Goal: Task Accomplishment & Management: Manage account settings

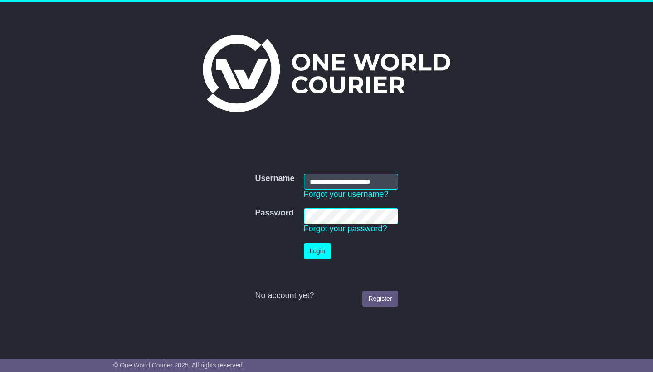
click at [317, 251] on button "Login" at bounding box center [317, 251] width 27 height 16
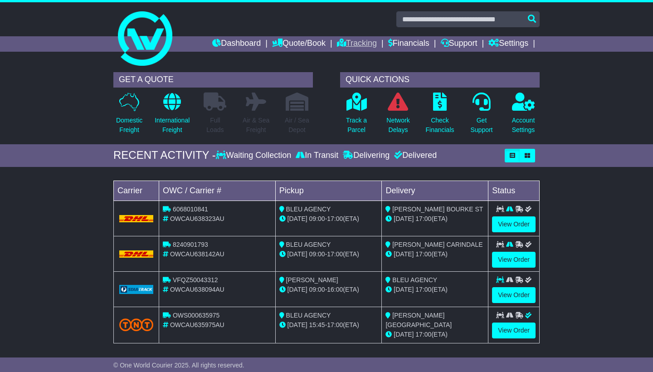
click at [352, 42] on link "Tracking" at bounding box center [357, 43] width 40 height 15
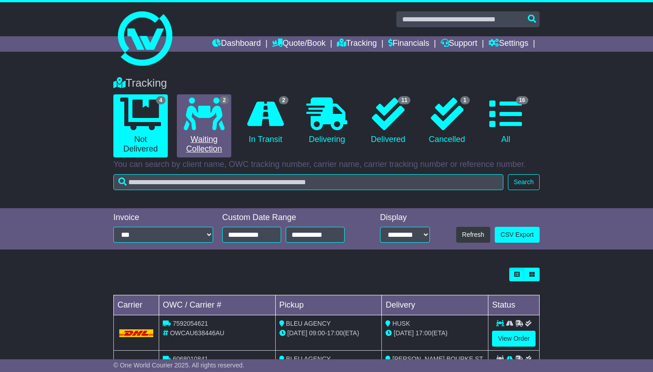
click at [210, 129] on icon at bounding box center [204, 113] width 41 height 33
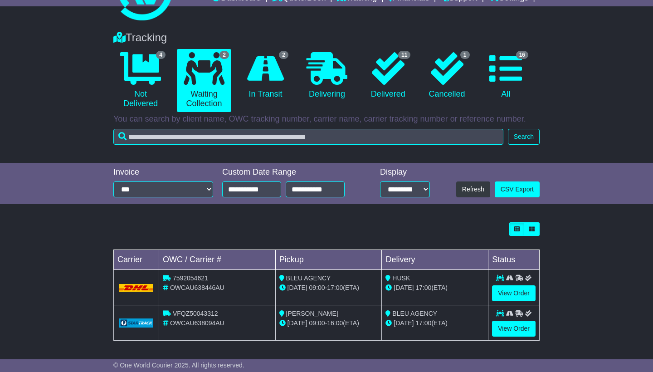
scroll to position [45, 0]
click at [518, 292] on link "View Order" at bounding box center [514, 294] width 44 height 16
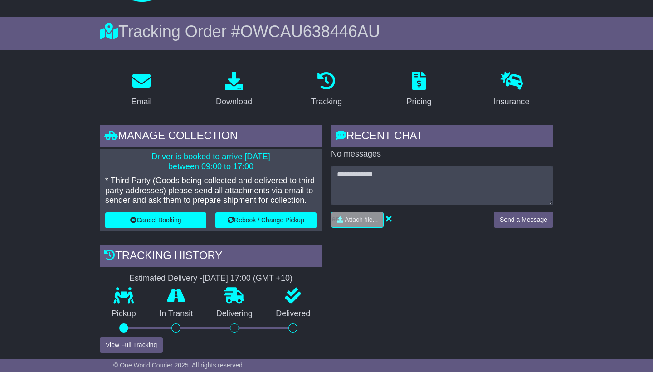
scroll to position [63, 0]
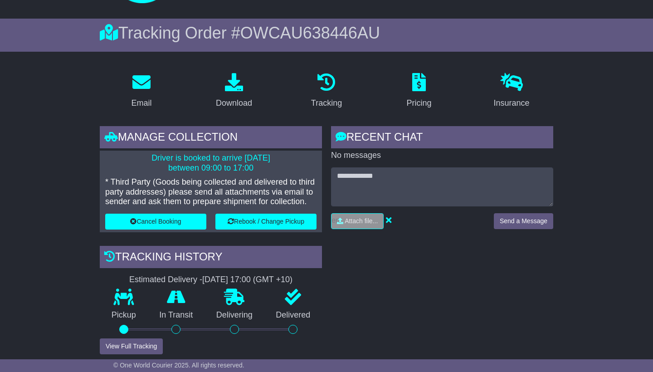
click at [171, 218] on button "Cancel Booking" at bounding box center [155, 222] width 101 height 16
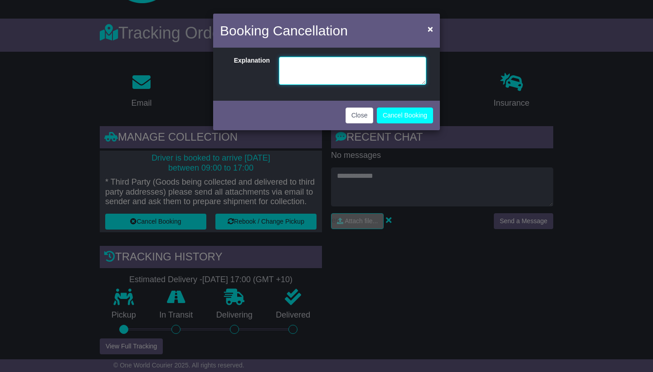
click at [315, 62] on textarea at bounding box center [352, 71] width 147 height 28
type textarea "**********"
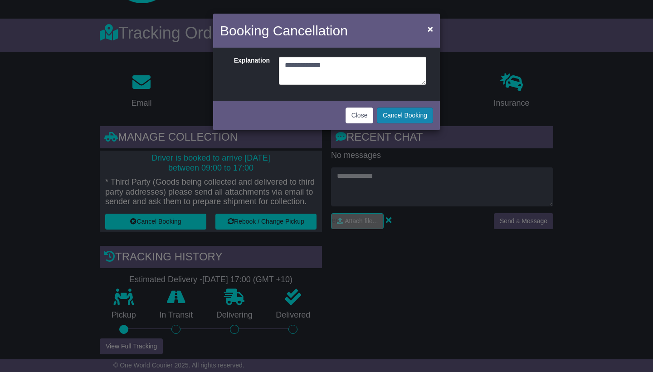
click at [395, 116] on button "Cancel Booking" at bounding box center [405, 115] width 56 height 16
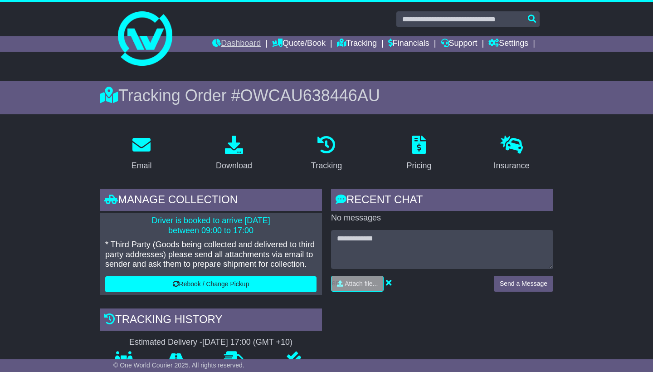
click at [238, 45] on link "Dashboard" at bounding box center [236, 43] width 49 height 15
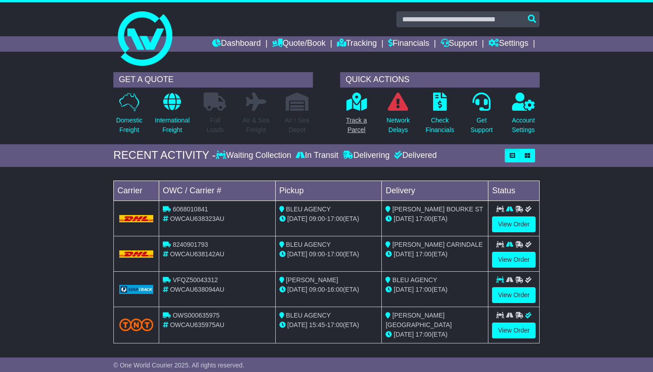
click at [357, 121] on p "Track a Parcel" at bounding box center [356, 125] width 21 height 19
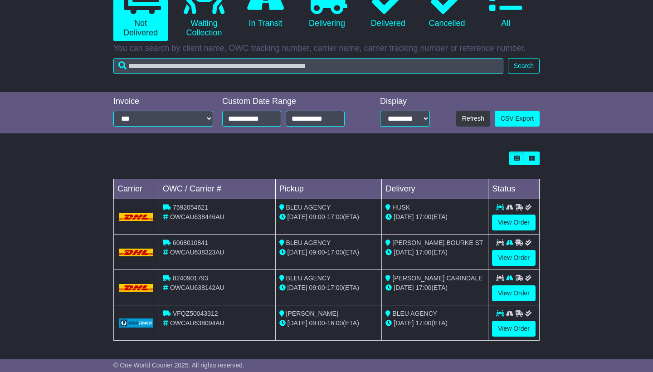
scroll to position [116, 0]
click at [510, 220] on link "View Order" at bounding box center [514, 223] width 44 height 16
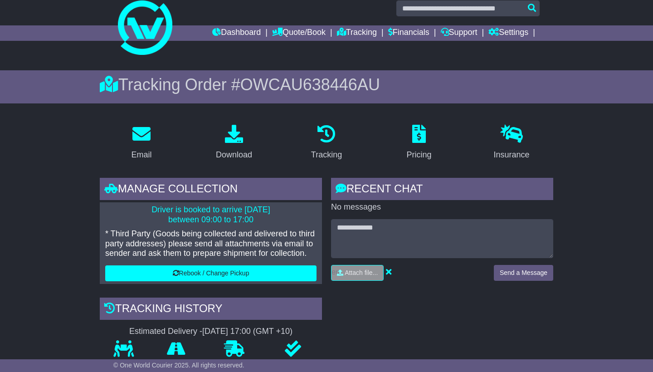
scroll to position [12, 0]
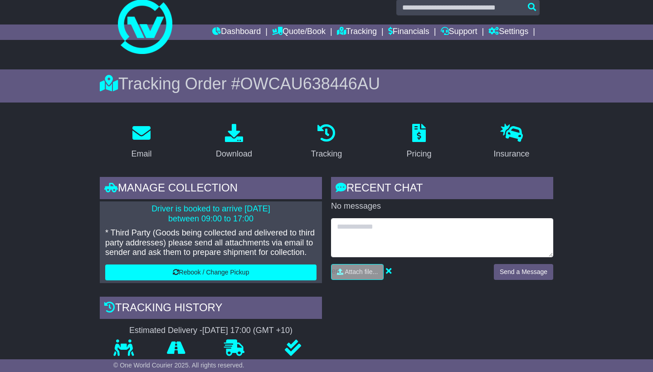
click at [355, 238] on textarea at bounding box center [442, 237] width 222 height 39
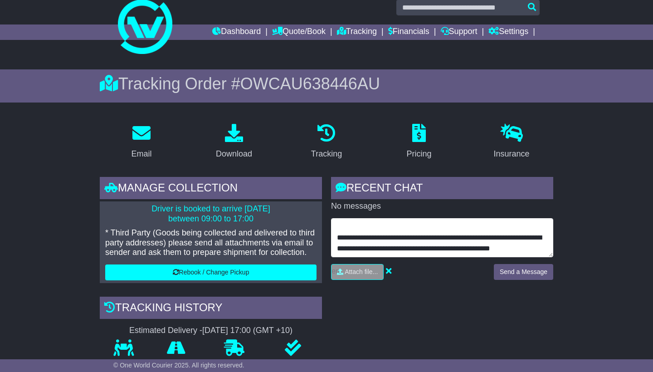
scroll to position [65, 0]
type textarea "**********"
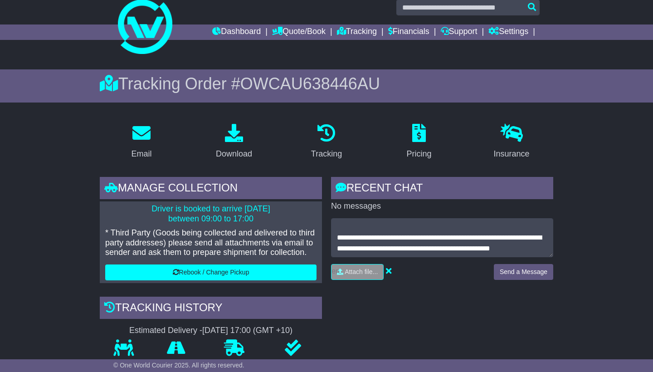
click at [516, 271] on button "Send a Message" at bounding box center [523, 272] width 59 height 16
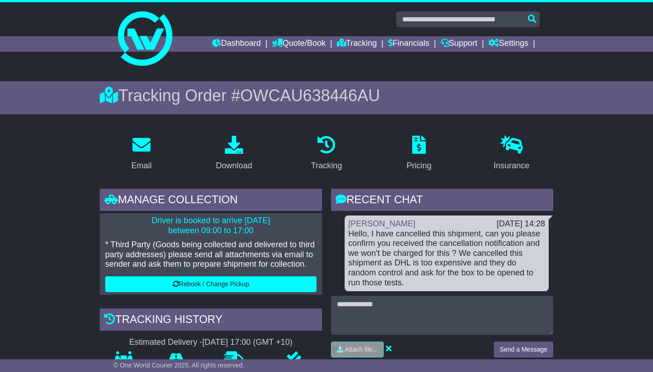
scroll to position [0, 0]
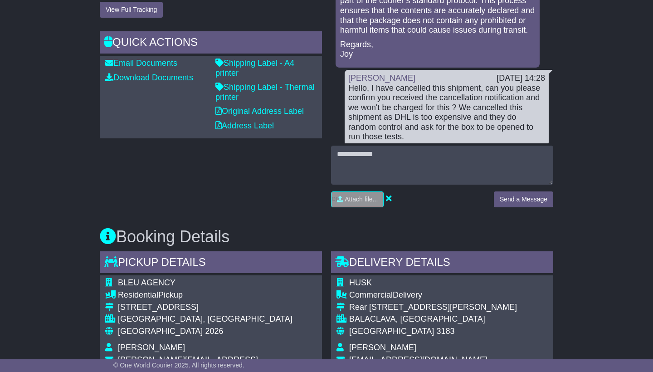
scroll to position [251, 0]
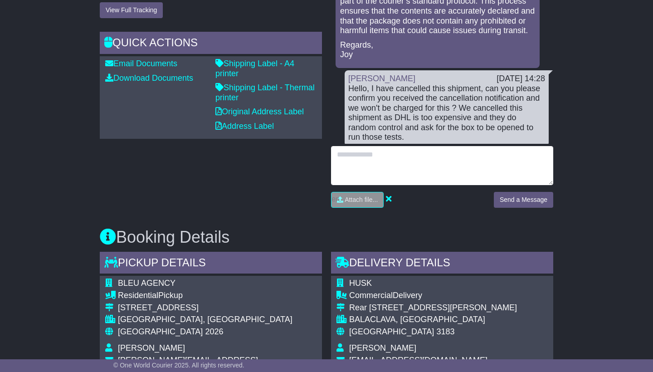
click at [391, 159] on textarea at bounding box center [442, 165] width 222 height 39
click at [381, 175] on textarea "**********" at bounding box center [442, 165] width 222 height 39
type textarea "**********"
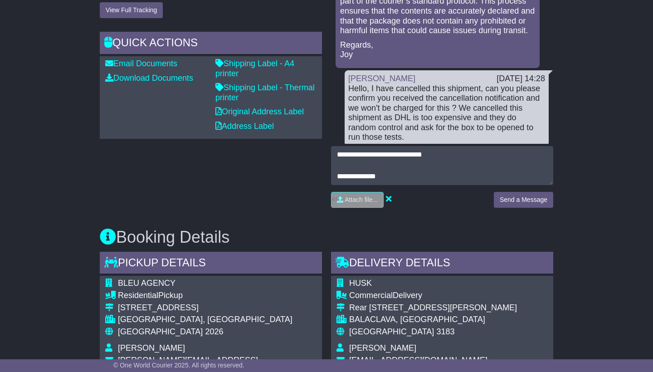
click at [506, 197] on button "Send a Message" at bounding box center [523, 200] width 59 height 16
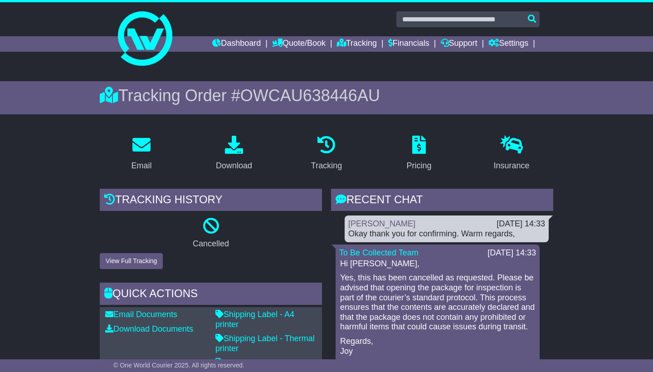
scroll to position [0, 0]
